Goal: Manage account settings

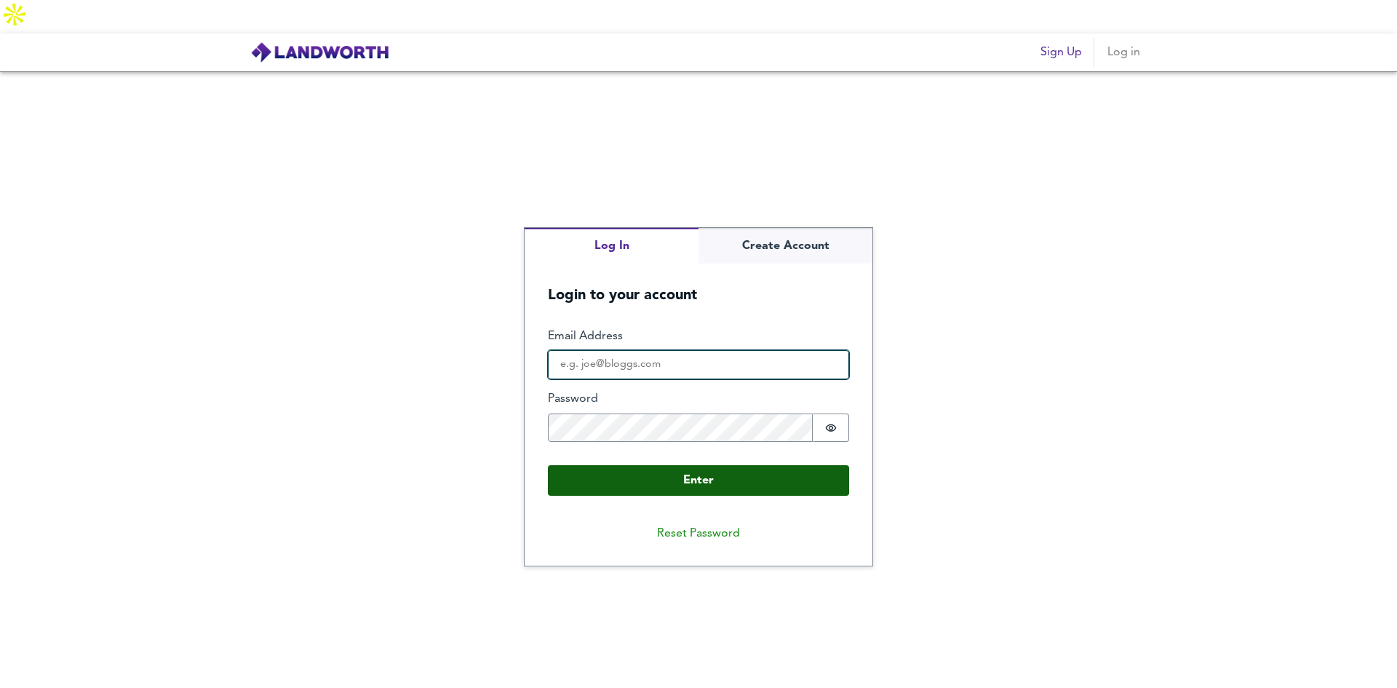
type input "[EMAIL_ADDRESS][DOMAIN_NAME]"
click at [738, 465] on button "Enter" at bounding box center [698, 480] width 301 height 31
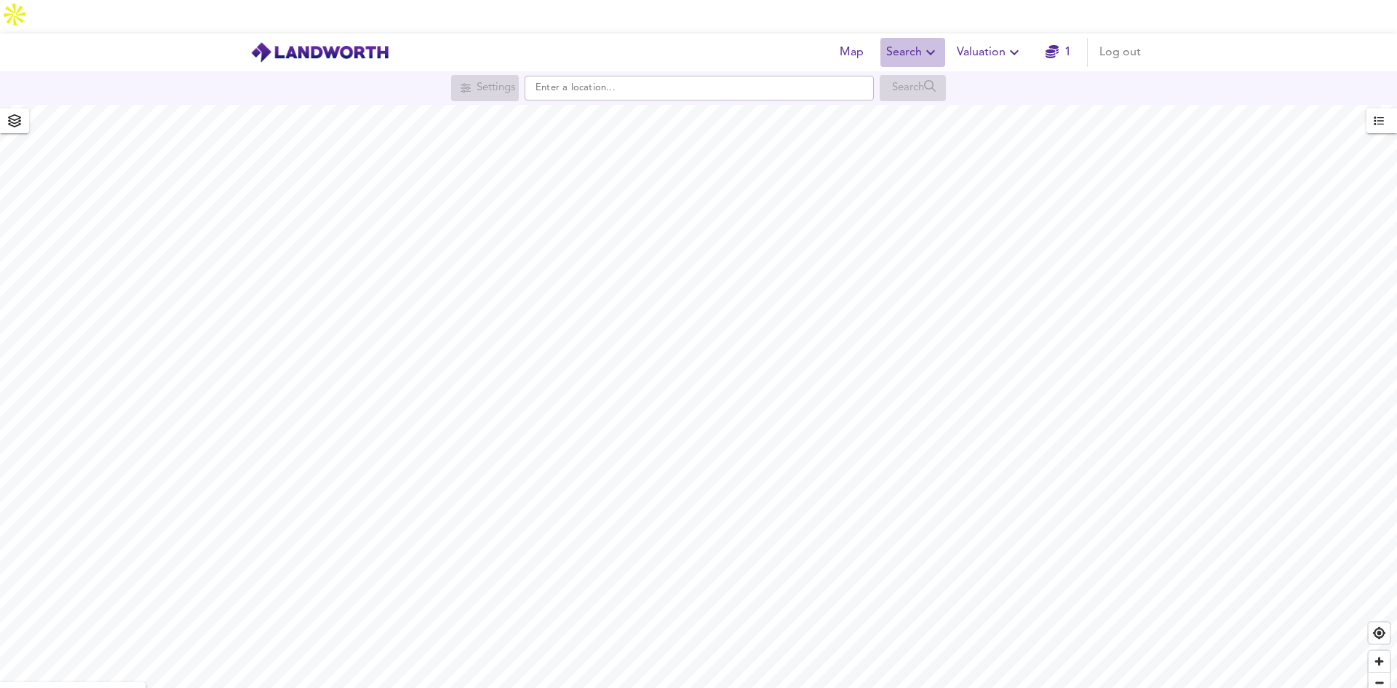
click at [915, 42] on span "Search" at bounding box center [912, 52] width 53 height 20
click at [854, 42] on span "Map" at bounding box center [851, 52] width 35 height 20
click at [1009, 38] on button "Valuation" at bounding box center [990, 52] width 78 height 29
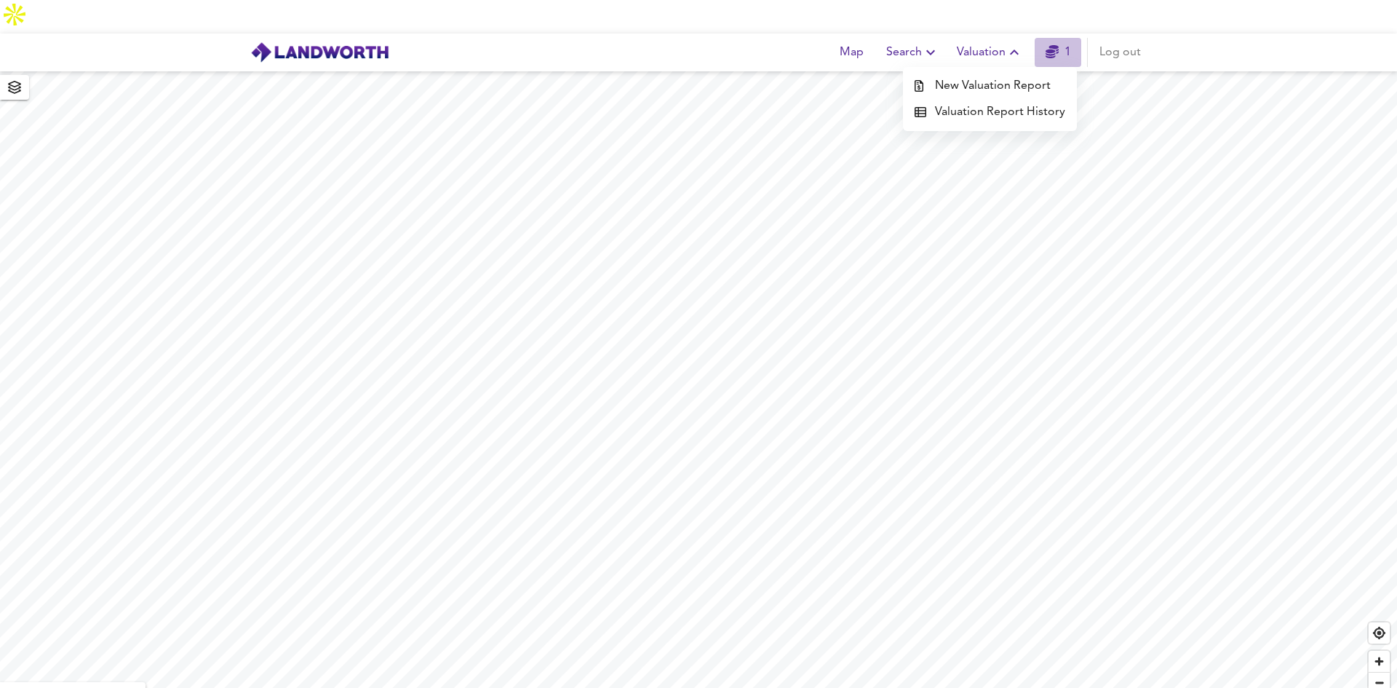
click at [1062, 42] on link "1" at bounding box center [1058, 52] width 25 height 20
